Goal: Subscribe to service/newsletter

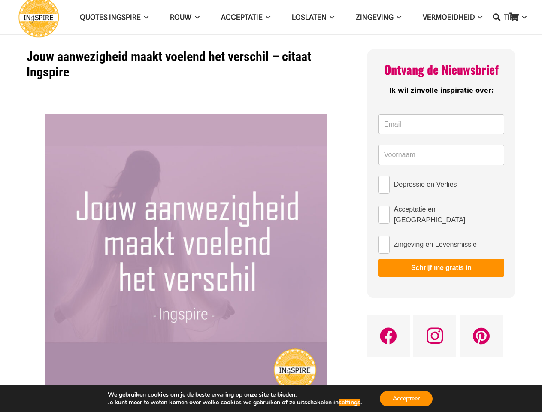
click at [271, 206] on img at bounding box center [186, 255] width 283 height 283
click at [497, 17] on icon "Zoeken" at bounding box center [497, 16] width 8 height 21
click at [384, 185] on input "Depressie en Verlies" at bounding box center [384, 185] width 11 height 18
checkbox input "true"
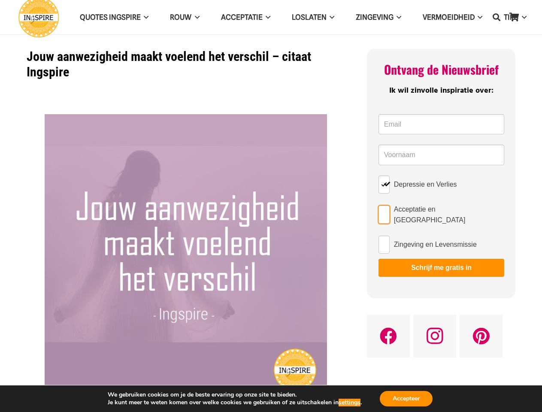
click at [384, 213] on input "Acceptatie en [GEOGRAPHIC_DATA]" at bounding box center [384, 215] width 11 height 18
checkbox input "true"
click at [384, 241] on input "Zingeving en Levensmissie" at bounding box center [384, 245] width 11 height 18
checkbox input "true"
click at [441, 265] on button "Schrijf me gratis in" at bounding box center [442, 268] width 126 height 18
